Goal: Use online tool/utility: Use online tool/utility

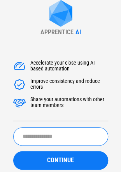
click at [34, 133] on input "text" at bounding box center [60, 136] width 95 height 18
type input "********"
click at [13, 151] on button "CONTINUE" at bounding box center [60, 160] width 95 height 19
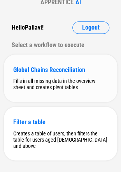
scroll to position [55, 0]
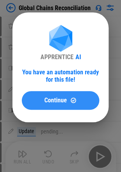
click at [50, 97] on span "Continue" at bounding box center [55, 100] width 23 height 6
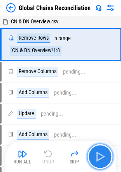
click at [101, 156] on img "button" at bounding box center [100, 156] width 12 height 12
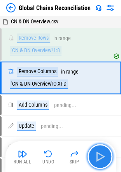
click at [101, 156] on img "button" at bounding box center [100, 156] width 12 height 12
